Goal: Find specific page/section: Find specific page/section

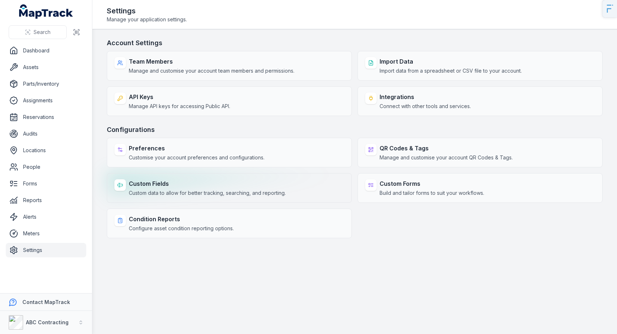
click at [165, 197] on div "Custom Fields Custom data to allow for better tracking, searching, and reportin…" at bounding box center [229, 188] width 245 height 30
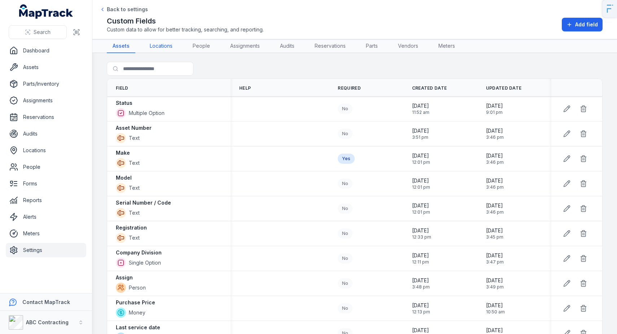
click at [172, 48] on link "Locations" at bounding box center [161, 46] width 34 height 14
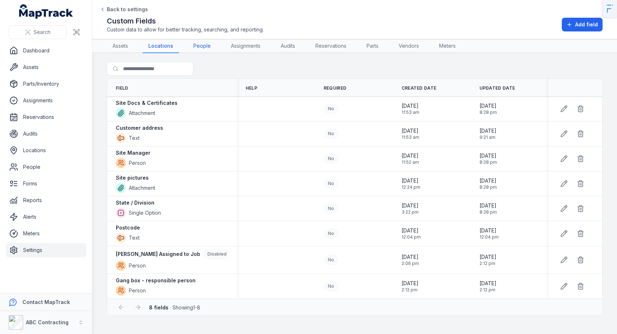
click at [204, 49] on link "People" at bounding box center [202, 46] width 29 height 14
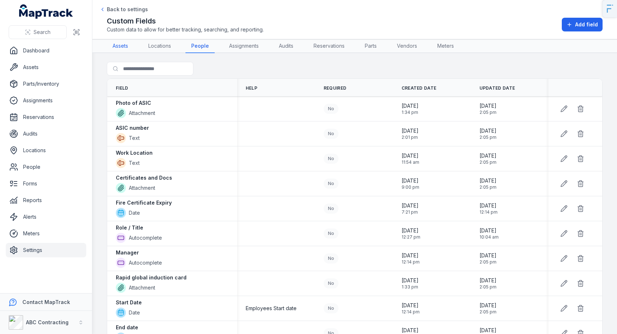
click at [118, 47] on link "Assets" at bounding box center [120, 46] width 27 height 14
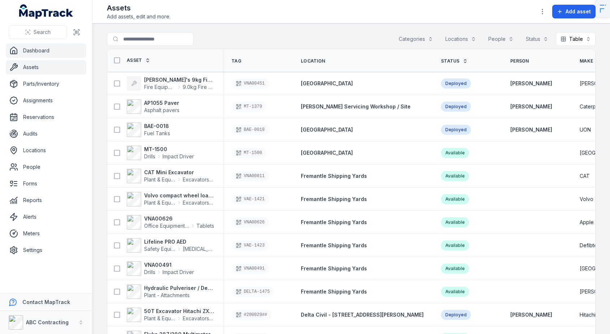
click at [54, 47] on link "Dashboard" at bounding box center [46, 50] width 80 height 14
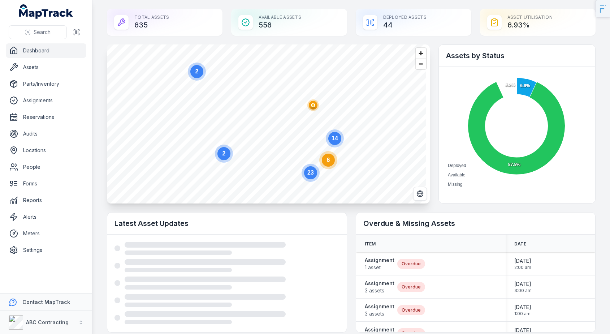
click at [334, 160] on circle at bounding box center [328, 159] width 13 height 13
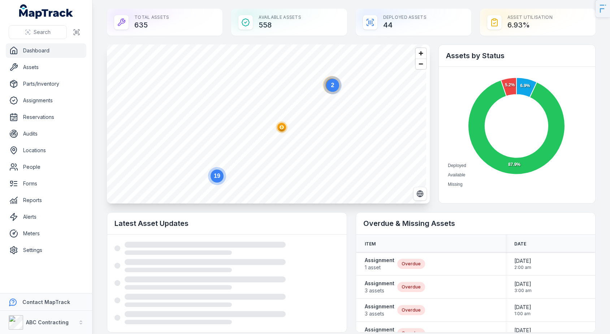
click at [331, 86] on text "2" at bounding box center [332, 85] width 3 height 6
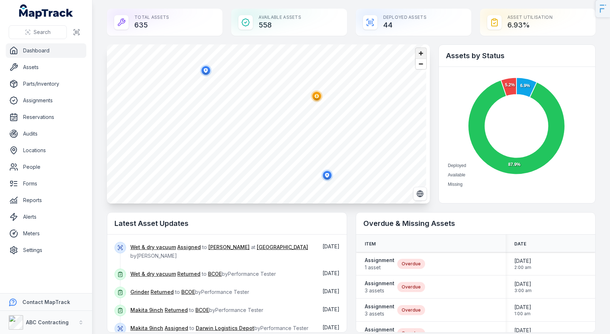
click at [417, 53] on span "Zoom in" at bounding box center [420, 53] width 10 height 10
click at [292, 127] on polygon "button" at bounding box center [291, 127] width 3 height 4
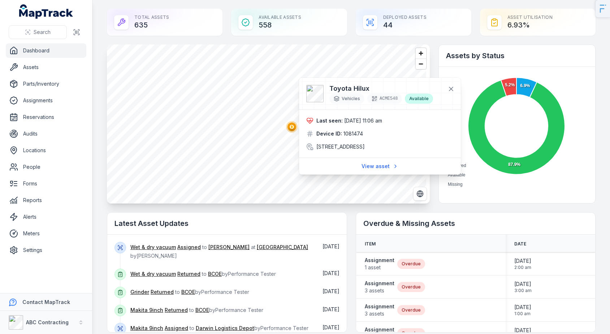
drag, startPoint x: 316, startPoint y: 120, endPoint x: 389, endPoint y: 121, distance: 73.6
click at [386, 121] on div "Last seen: 14/10/2025 11:06 am" at bounding box center [379, 120] width 147 height 7
click at [393, 121] on div "Last seen: 14/10/2025 11:06 am" at bounding box center [379, 120] width 147 height 7
drag, startPoint x: 396, startPoint y: 120, endPoint x: 323, endPoint y: 116, distance: 73.4
click at [323, 116] on div "Last seen: 14/10/2025 11:06 am Device ID: 1081474 27-31 Hunter Street, Sydney, …" at bounding box center [380, 134] width 162 height 48
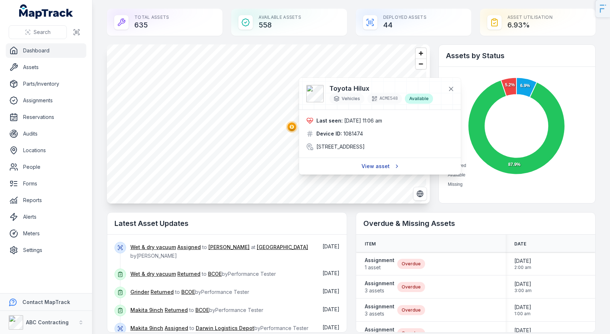
click at [382, 173] on link "View asset" at bounding box center [380, 166] width 46 height 14
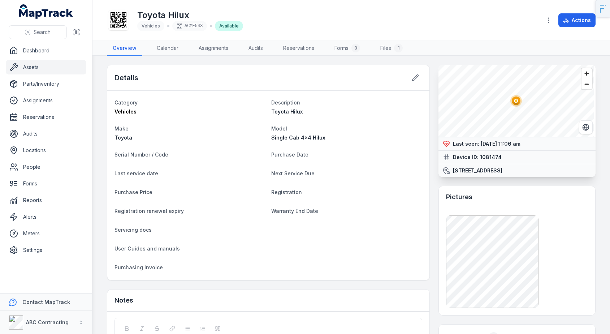
drag, startPoint x: 549, startPoint y: 141, endPoint x: 488, endPoint y: 144, distance: 61.8
click at [476, 144] on div "Last seen: 14/10/2025 11:06 am" at bounding box center [517, 143] width 148 height 7
click at [476, 144] on span "14/10/2025 11:06 am" at bounding box center [500, 143] width 40 height 6
drag, startPoint x: 530, startPoint y: 145, endPoint x: 482, endPoint y: 139, distance: 48.4
click at [476, 139] on div "Last seen: 14/10/2025 11:06 am" at bounding box center [516, 143] width 157 height 13
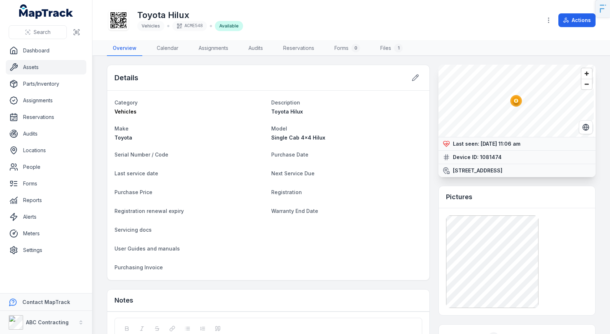
click at [476, 144] on span "14/10/2025 11:06 am" at bounding box center [500, 143] width 40 height 6
click at [476, 144] on div "Last seen: 14/10/2025 11:06 am" at bounding box center [517, 143] width 148 height 7
click at [476, 146] on div "Last seen: 14/10/2025 11:06 am" at bounding box center [517, 143] width 148 height 7
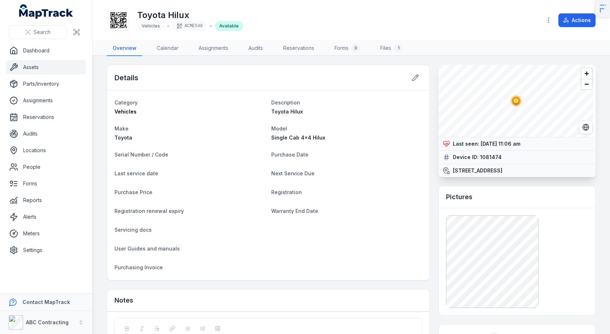
drag, startPoint x: 515, startPoint y: 145, endPoint x: 540, endPoint y: 143, distance: 25.3
click at [476, 145] on span "14/10/2025 11:06 am" at bounding box center [500, 143] width 40 height 6
click at [476, 156] on div "Device ID: 1081474" at bounding box center [517, 156] width 148 height 7
drag, startPoint x: 463, startPoint y: 171, endPoint x: 460, endPoint y: 180, distance: 9.7
click at [448, 173] on div "27-31 Hunter Street, Sydney, Sydney New South Wales 2000, Australia" at bounding box center [517, 170] width 148 height 7
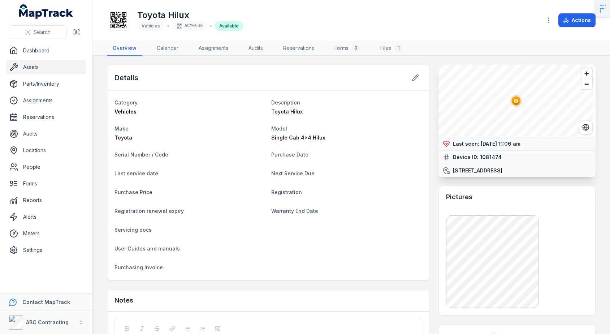
drag, startPoint x: 467, startPoint y: 184, endPoint x: 475, endPoint y: 186, distance: 7.8
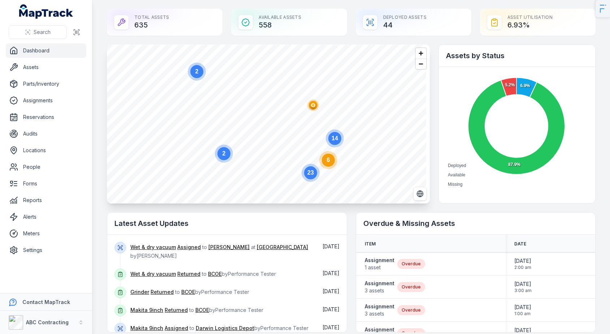
click at [315, 105] on ellipse "button" at bounding box center [313, 105] width 9 height 9
click at [48, 66] on link "Assets" at bounding box center [46, 67] width 80 height 14
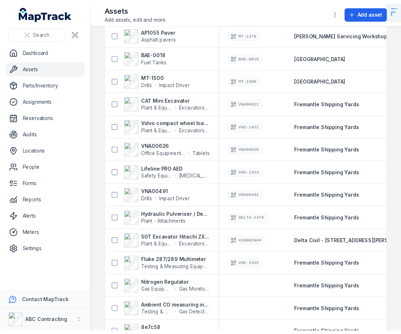
scroll to position [78, 0]
